Goal: Information Seeking & Learning: Learn about a topic

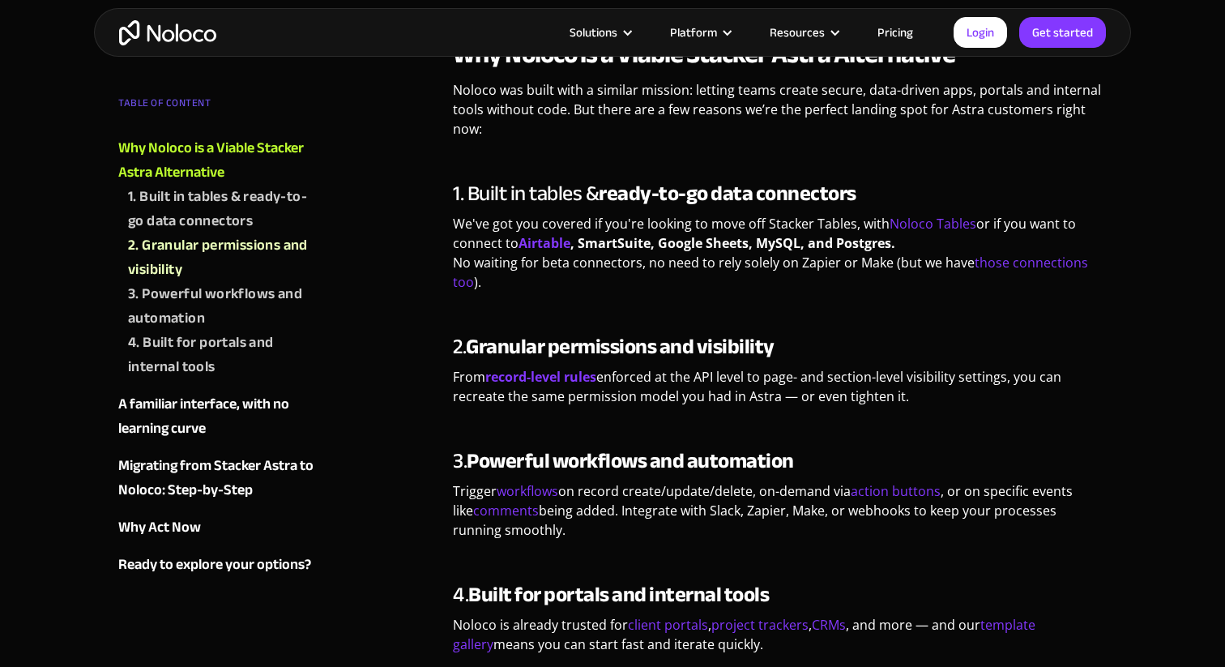
scroll to position [894, 0]
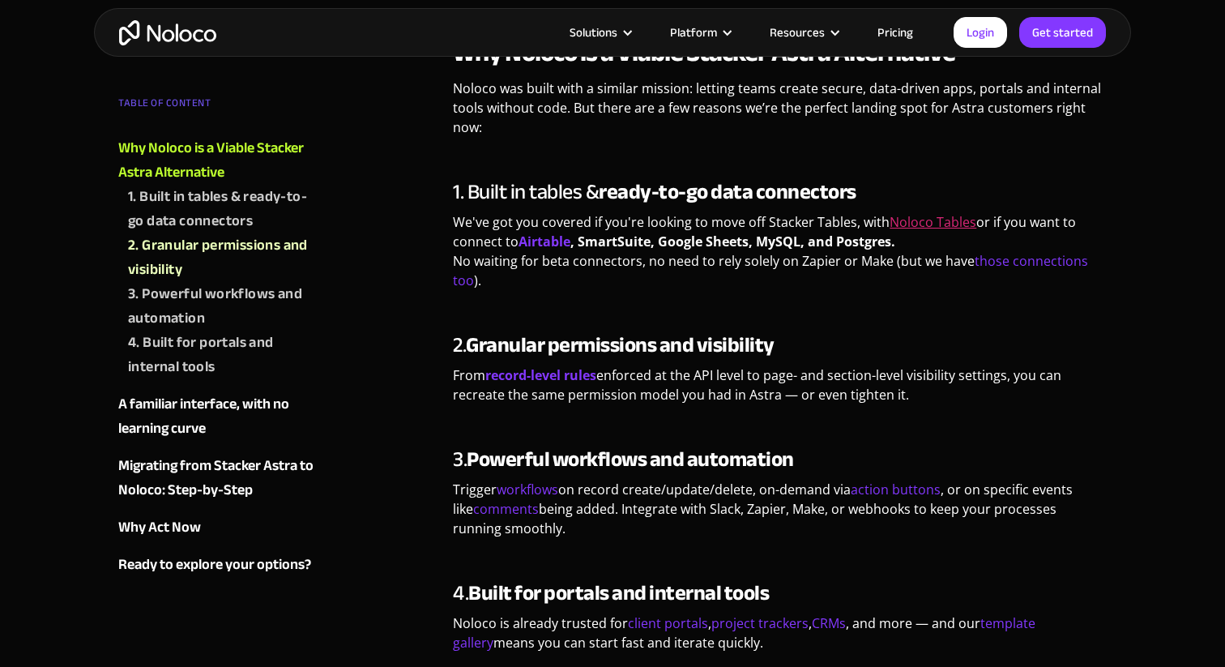
click at [933, 213] on link "Noloco Tables" at bounding box center [933, 222] width 87 height 18
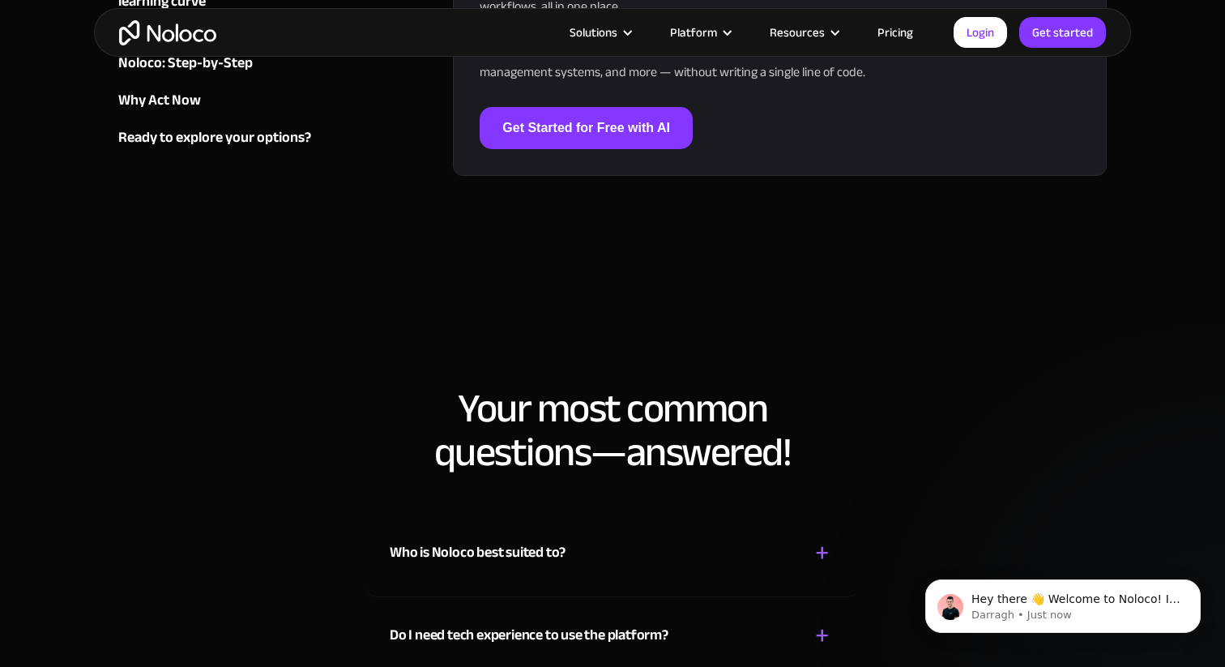
scroll to position [3469, 0]
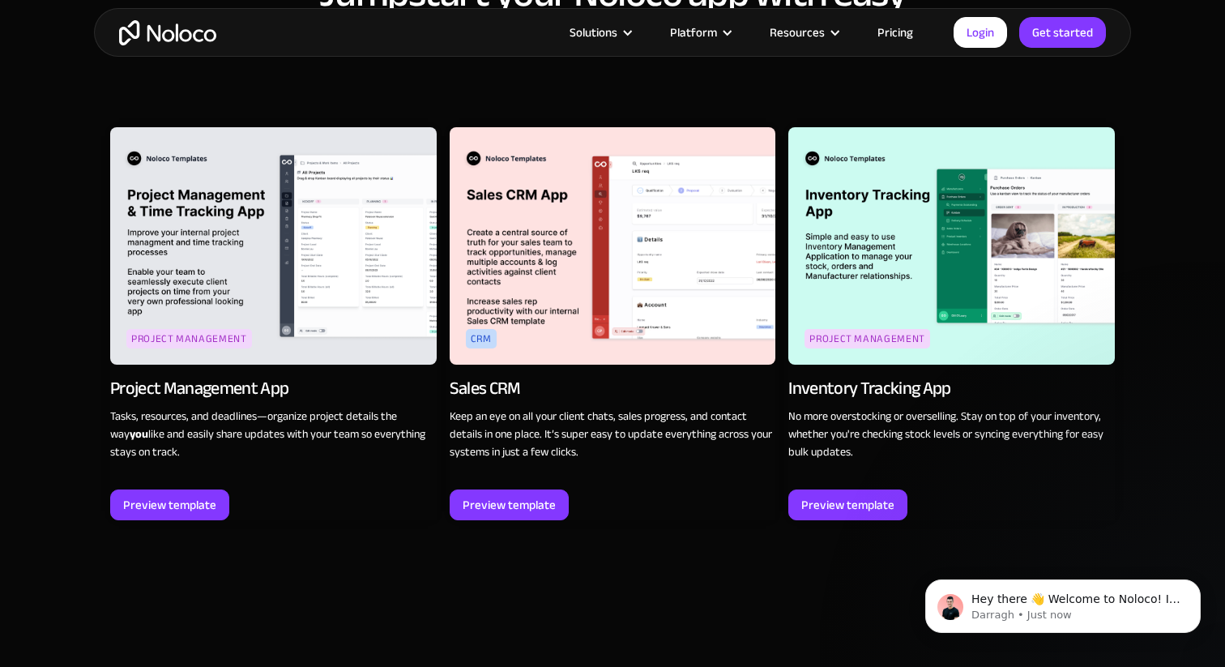
scroll to position [2084, 0]
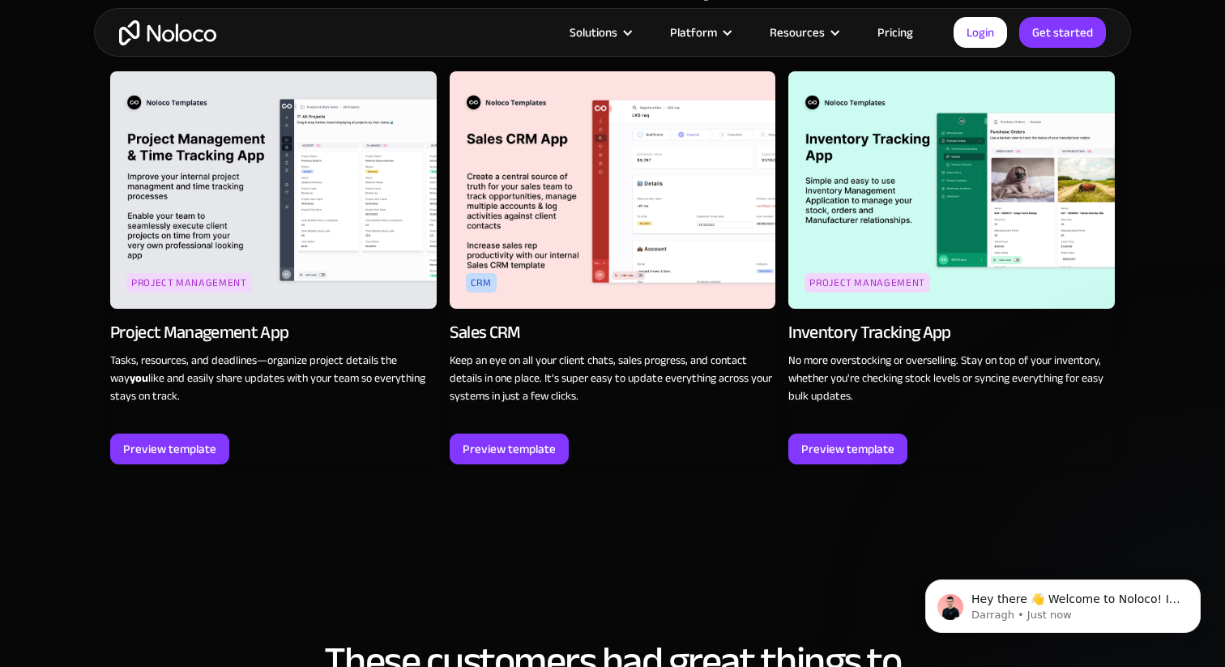
click at [902, 30] on link "Pricing" at bounding box center [895, 32] width 76 height 21
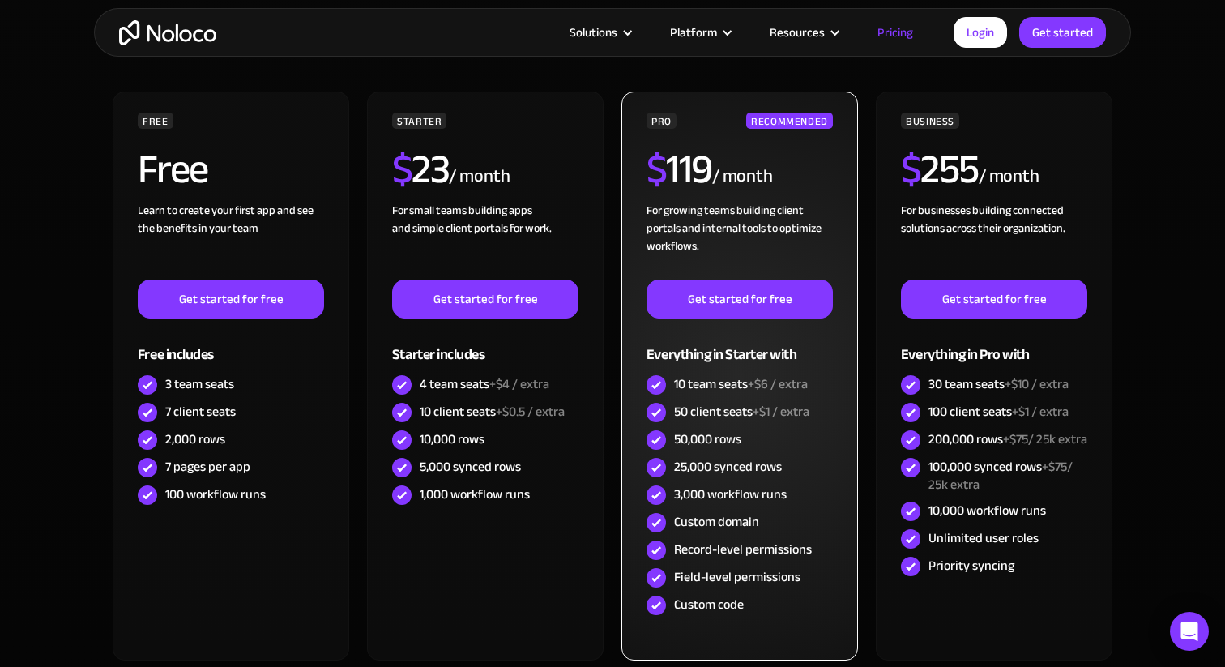
scroll to position [451, 0]
